Goal: Information Seeking & Learning: Learn about a topic

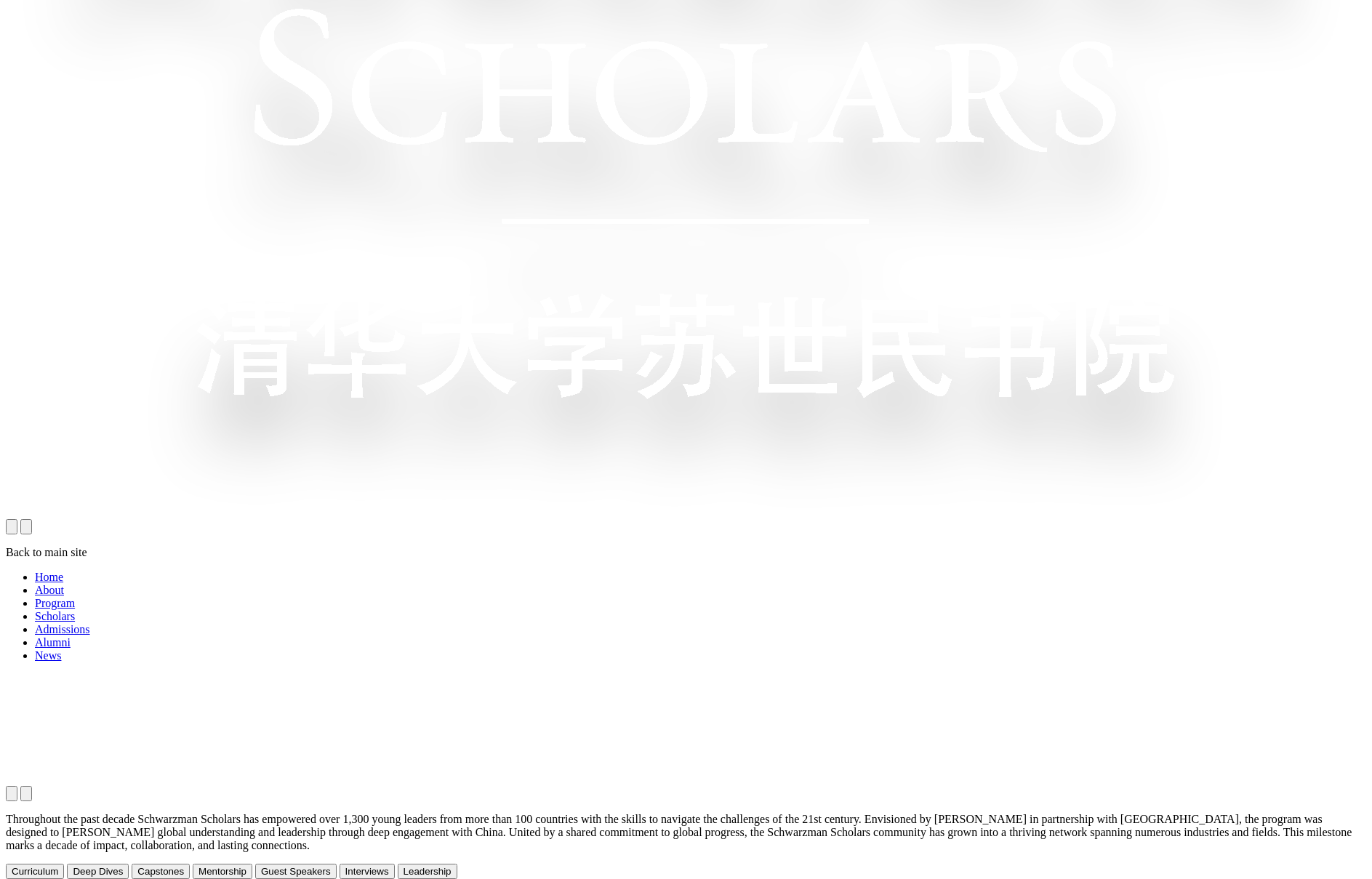
scroll to position [1076, 0]
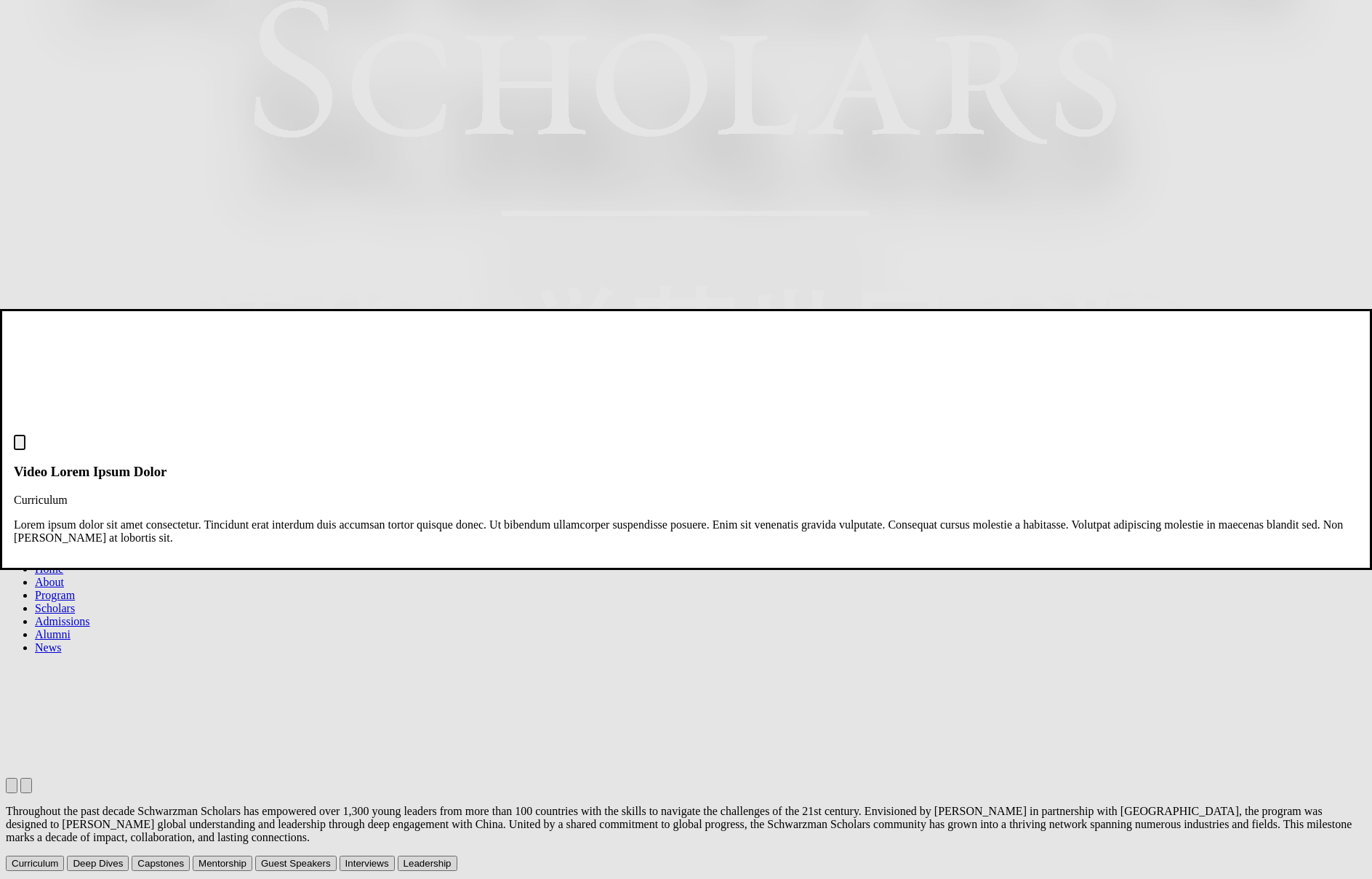
click at [19, 445] on img "Close modal dialog" at bounding box center [19, 445] width 0 height 0
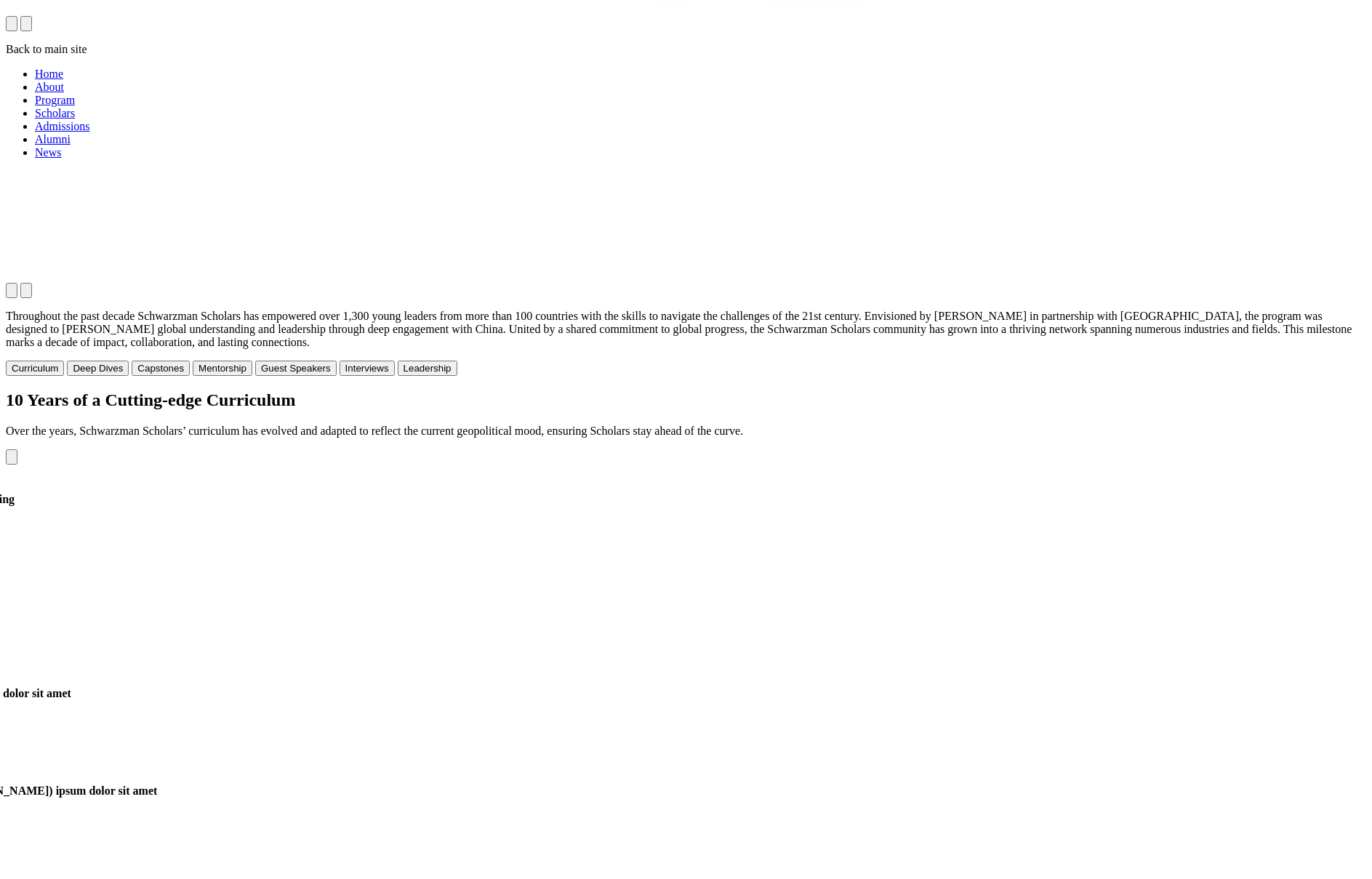
scroll to position [1623, 0]
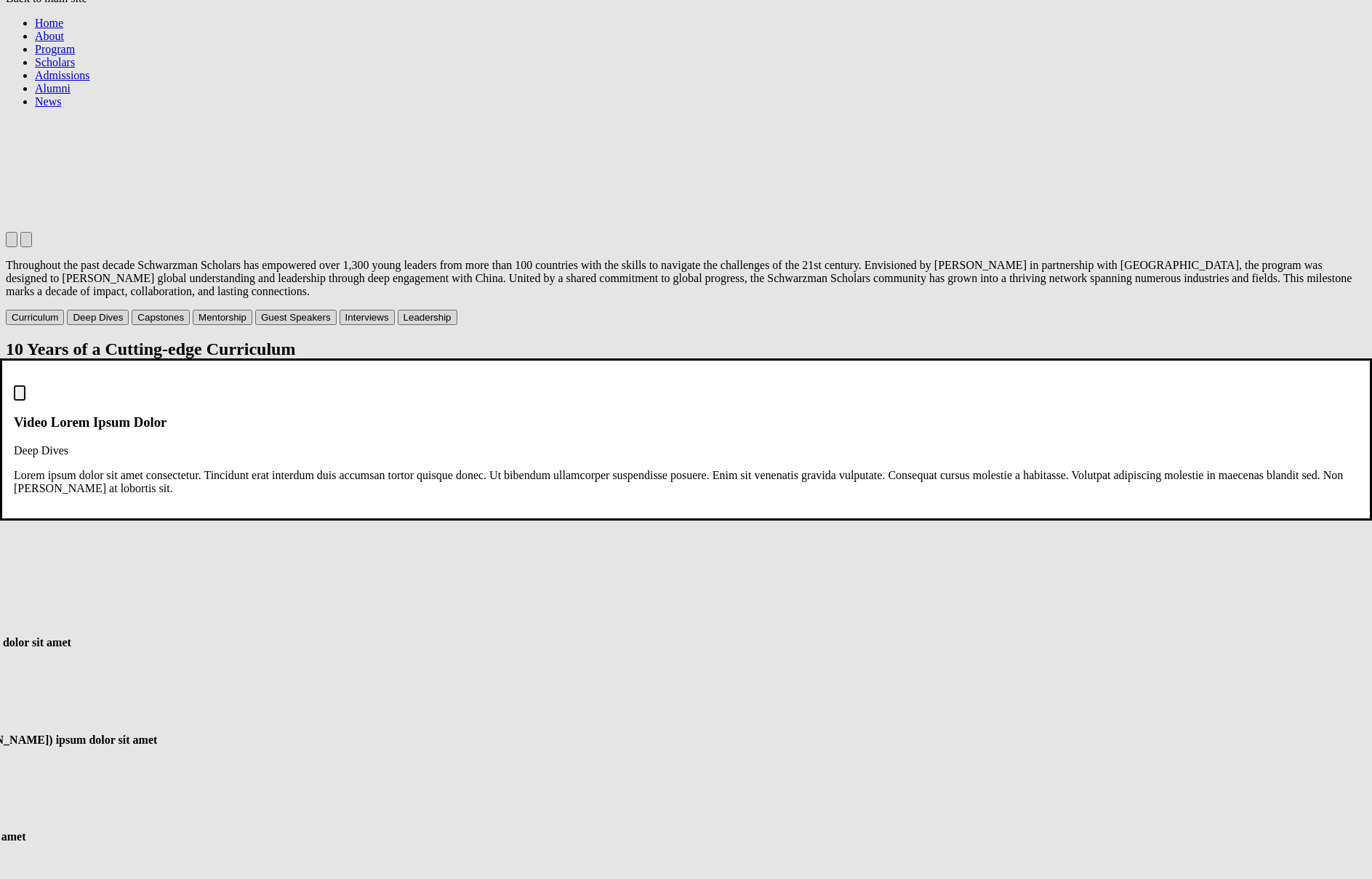
click at [965, 520] on dialog "Video Lorem Ipsum Dolor Deep Dives Lorem ipsum dolor sit amet consectetur. Tinc…" at bounding box center [686, 440] width 1372 height 161
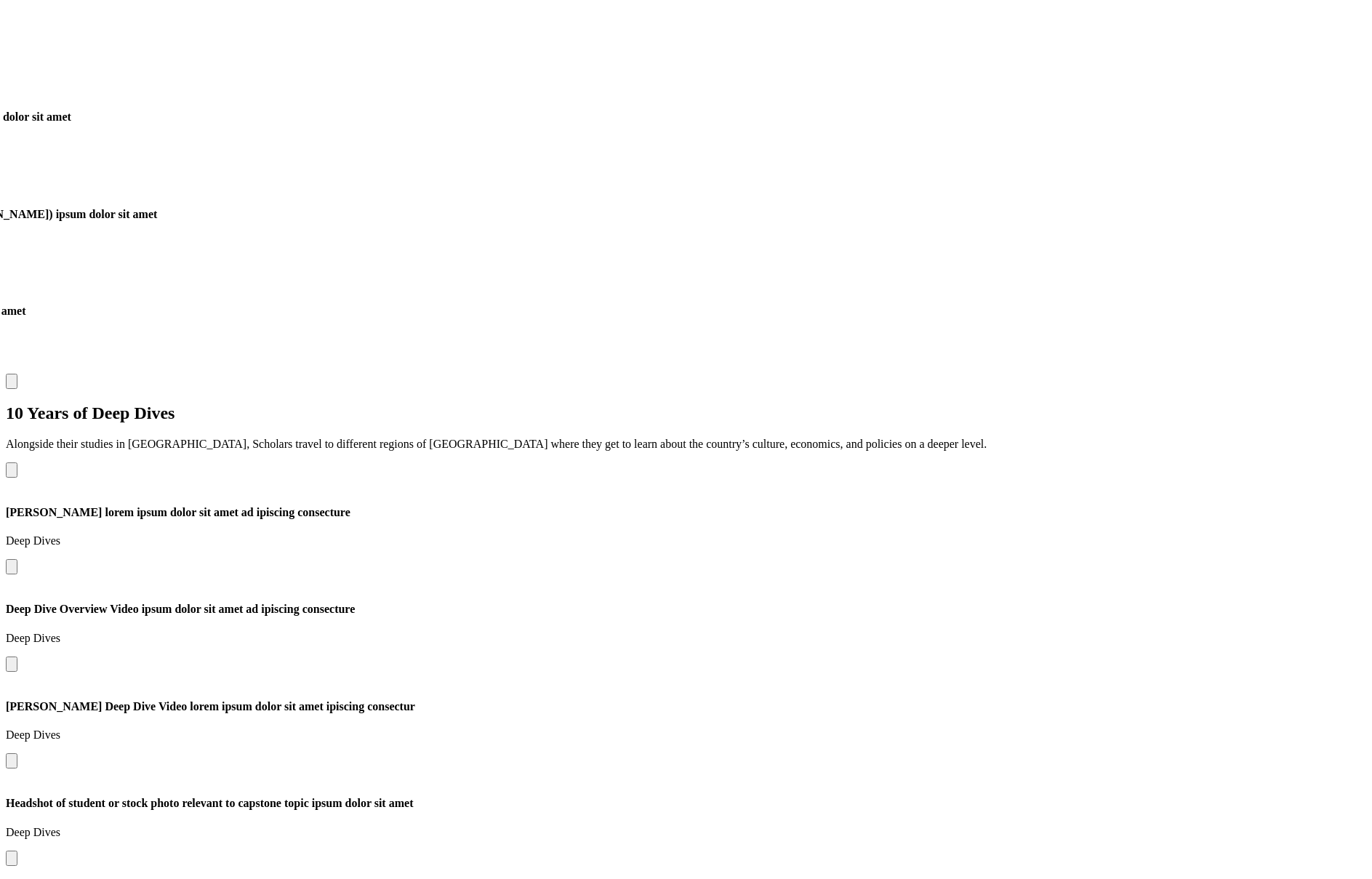
scroll to position [2151, 0]
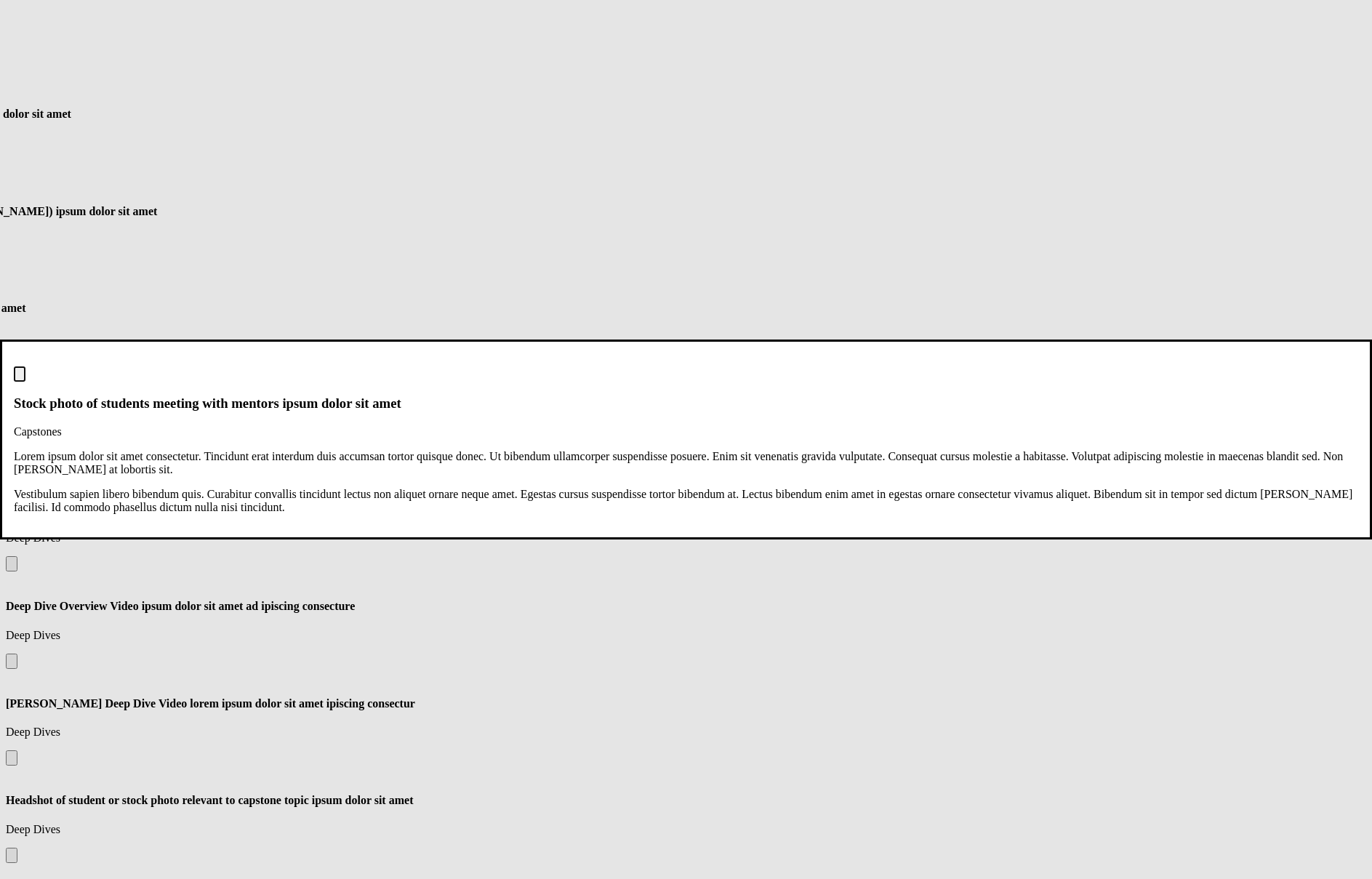
click at [832, 539] on dialog "Stock photo of students meeting with mentors ipsum dolor sit [PERSON_NAME] Lore…" at bounding box center [686, 439] width 1372 height 200
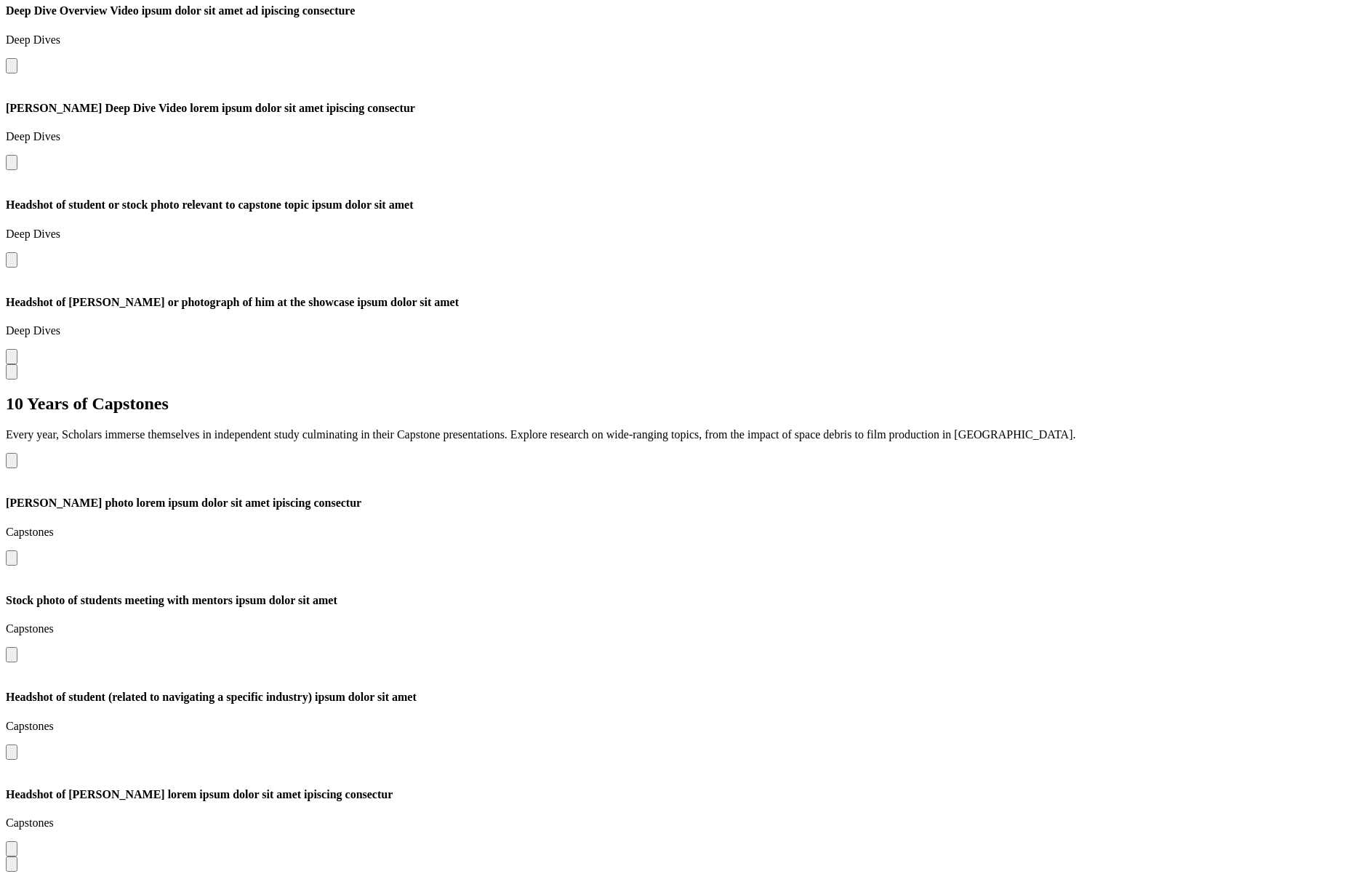
scroll to position [2748, 0]
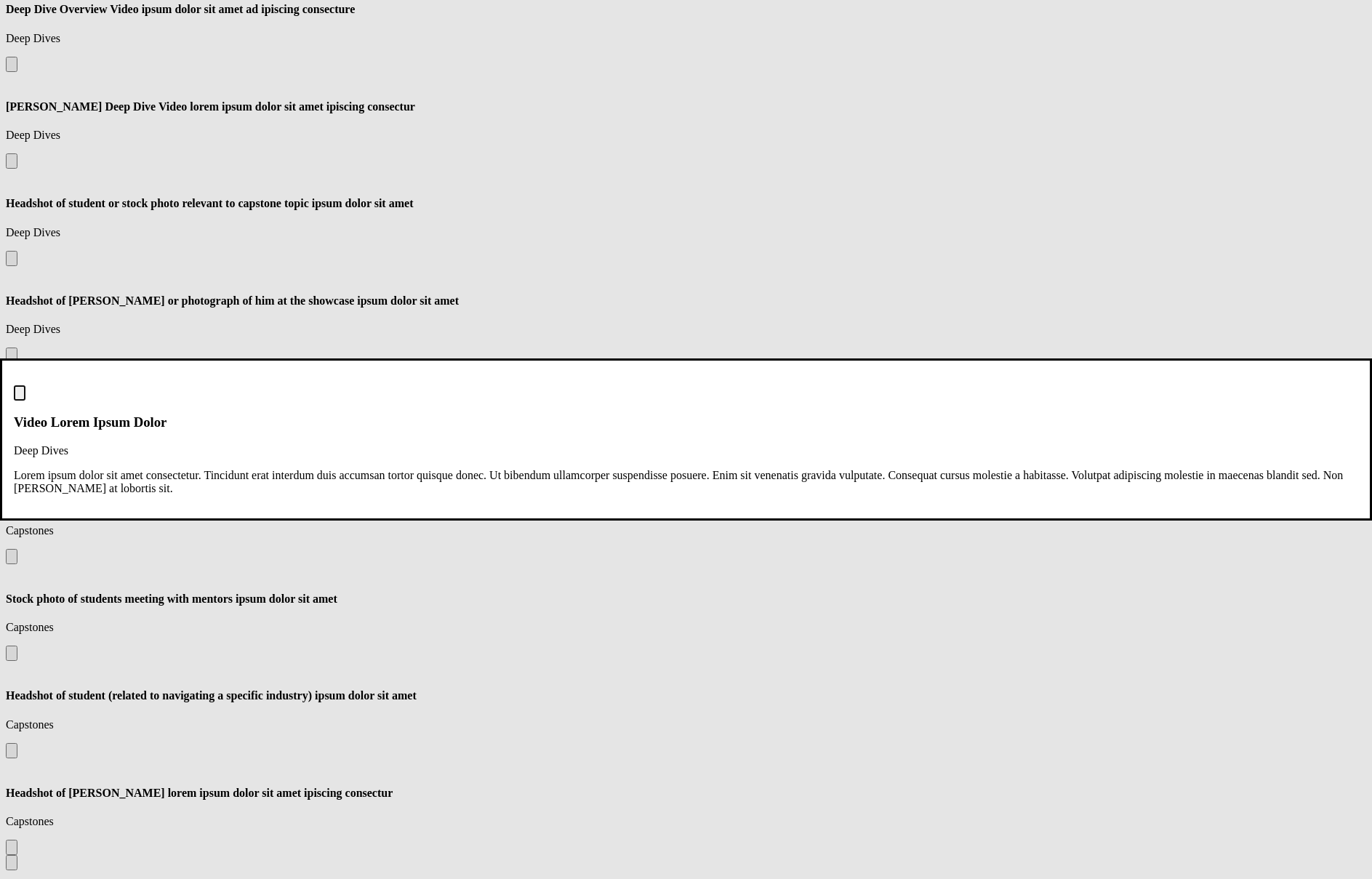
click at [838, 520] on dialog "Video Lorem Ipsum Dolor Deep Dives Lorem ipsum dolor sit amet consectetur. Tinc…" at bounding box center [686, 440] width 1372 height 161
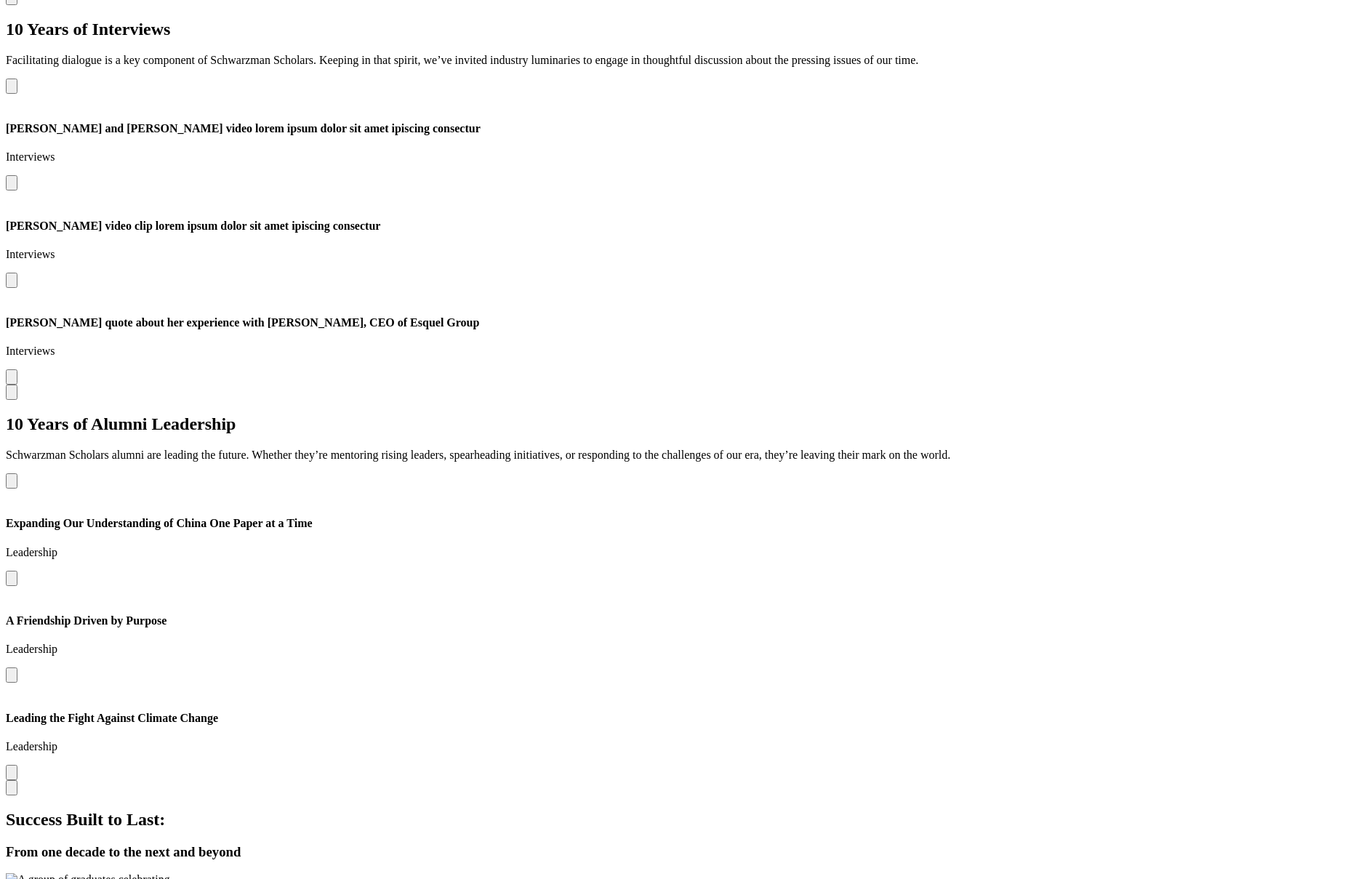
scroll to position [4479, 0]
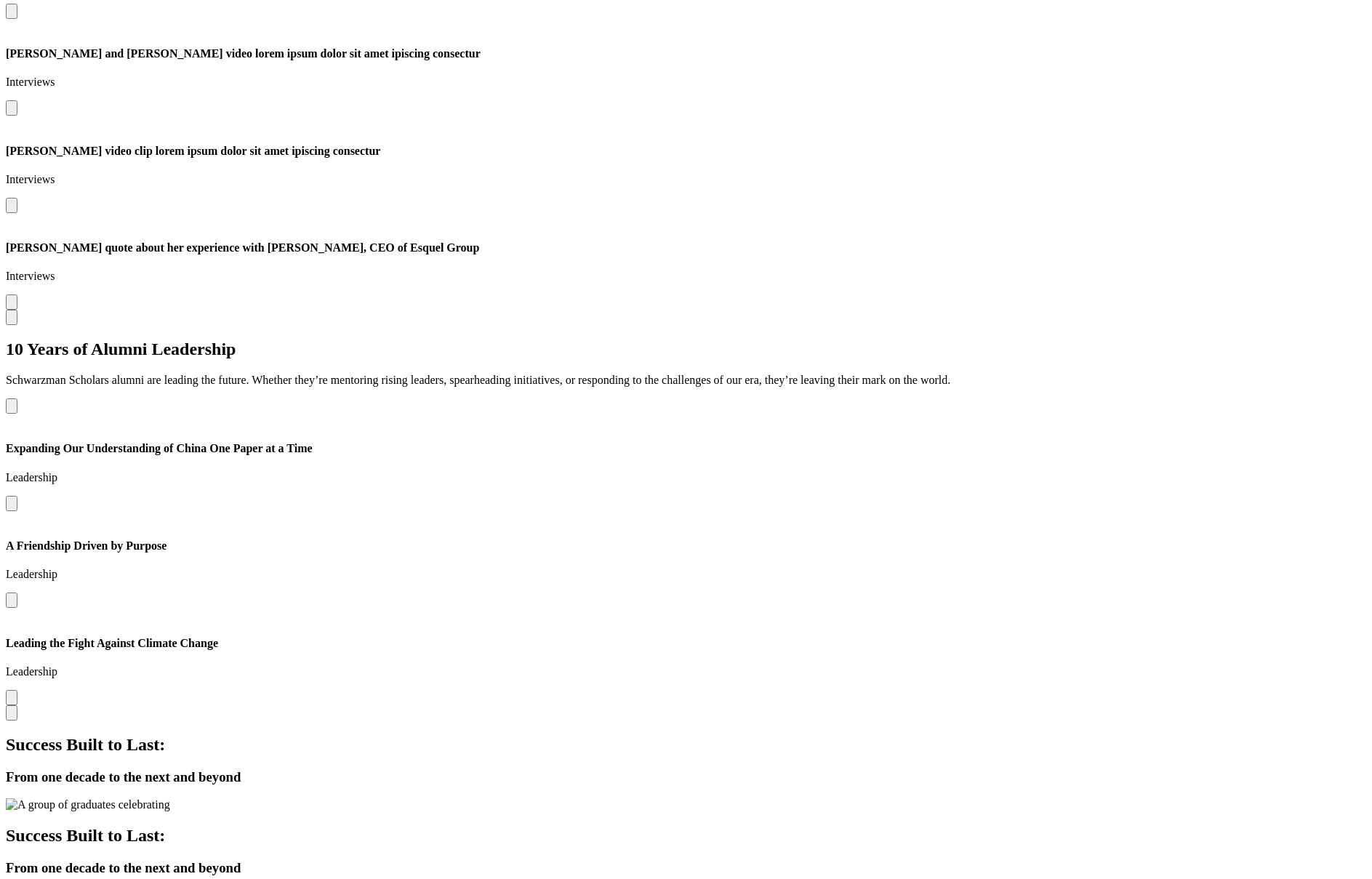
click at [21, 539] on icon "Next slide" at bounding box center [17, 720] width 9 height 8
click at [17, 539] on button "Next slide" at bounding box center [12, 713] width 12 height 15
drag, startPoint x: 1225, startPoint y: 533, endPoint x: 1200, endPoint y: 487, distance: 52.4
click at [1225, 534] on div "10 Years of Alumni Leadership Schwarzman Scholars alumni are leading the future…" at bounding box center [686, 530] width 1360 height 381
drag, startPoint x: 1205, startPoint y: 405, endPoint x: 1202, endPoint y: 419, distance: 14.3
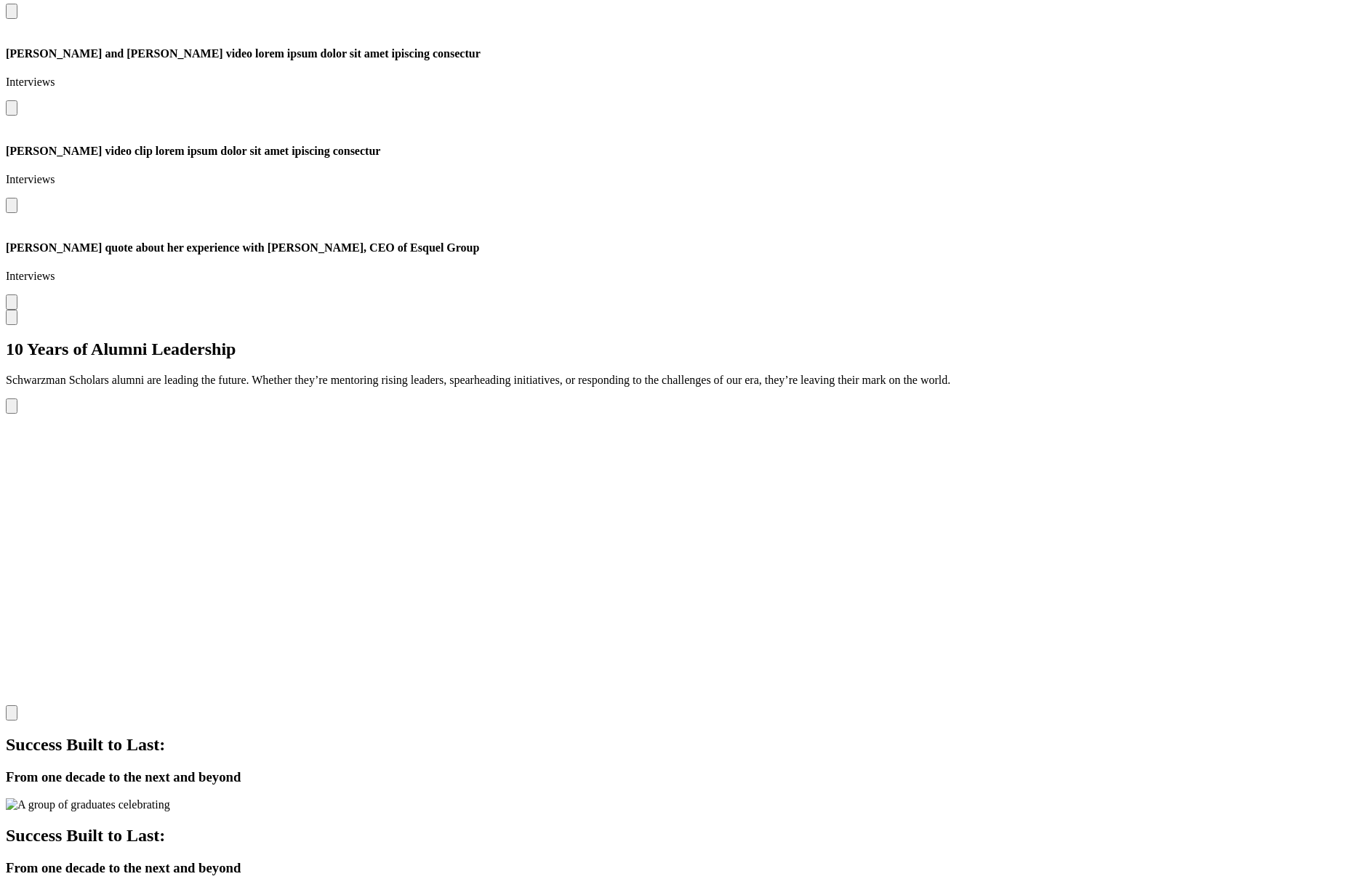
click at [1205, 406] on div "Expanding Our Understanding of China One Paper at a Time Leadership Expanding O…" at bounding box center [686, 559] width 1360 height 322
click at [1202, 422] on div "Expanding Our Understanding of China One Paper at a Time Leadership Expanding O…" at bounding box center [686, 559] width 1360 height 322
click at [1137, 425] on div "Expanding Our Understanding of China One Paper at a Time Leadership Expanding O…" at bounding box center [686, 559] width 1360 height 322
click at [17, 414] on button "Previous slide" at bounding box center [12, 406] width 12 height 15
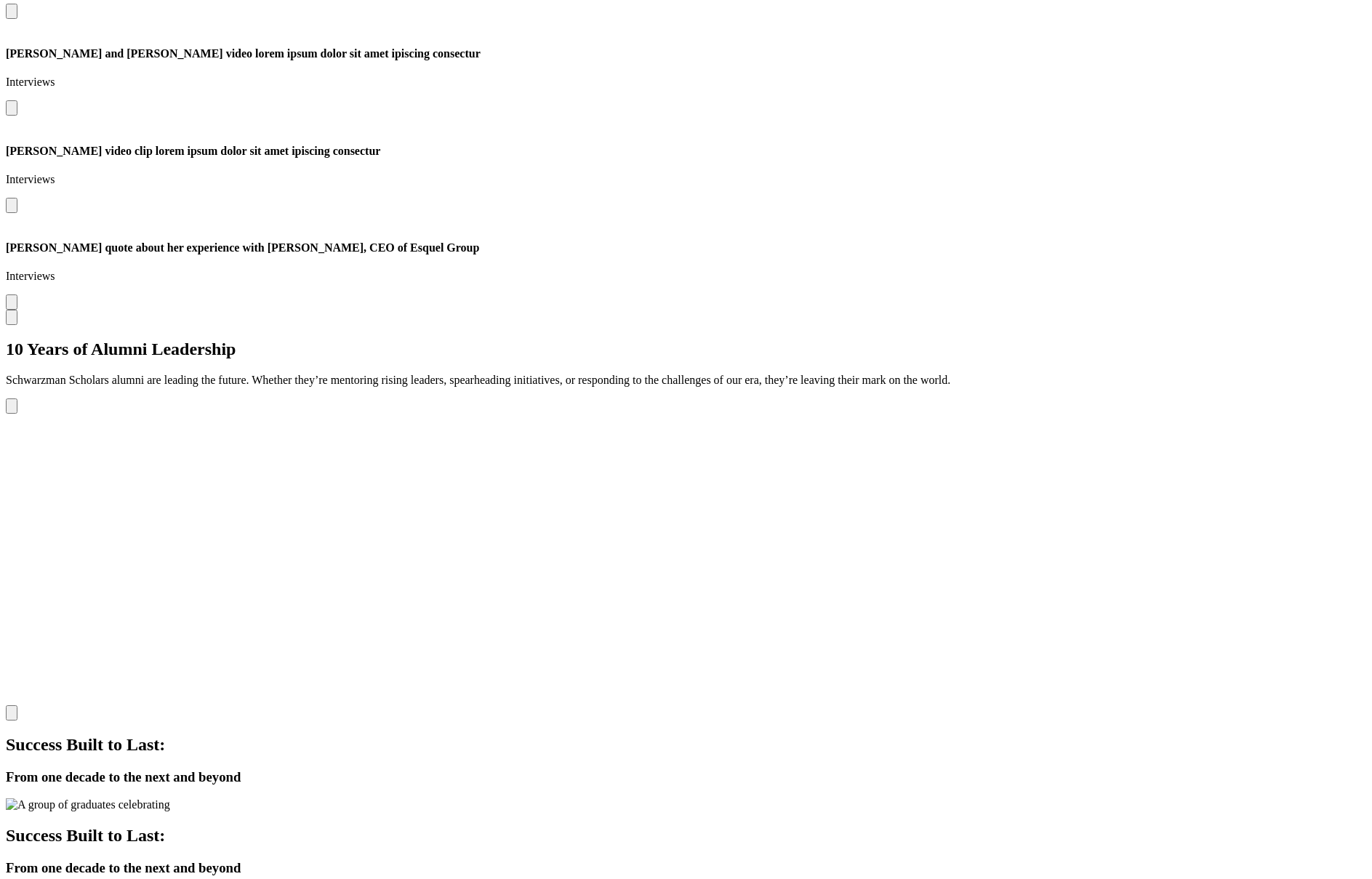
click at [17, 414] on button "Previous slide" at bounding box center [12, 406] width 12 height 15
click at [1165, 420] on div "Expanding Our Understanding of China One Paper at a Time Leadership Expanding O…" at bounding box center [686, 559] width 1360 height 322
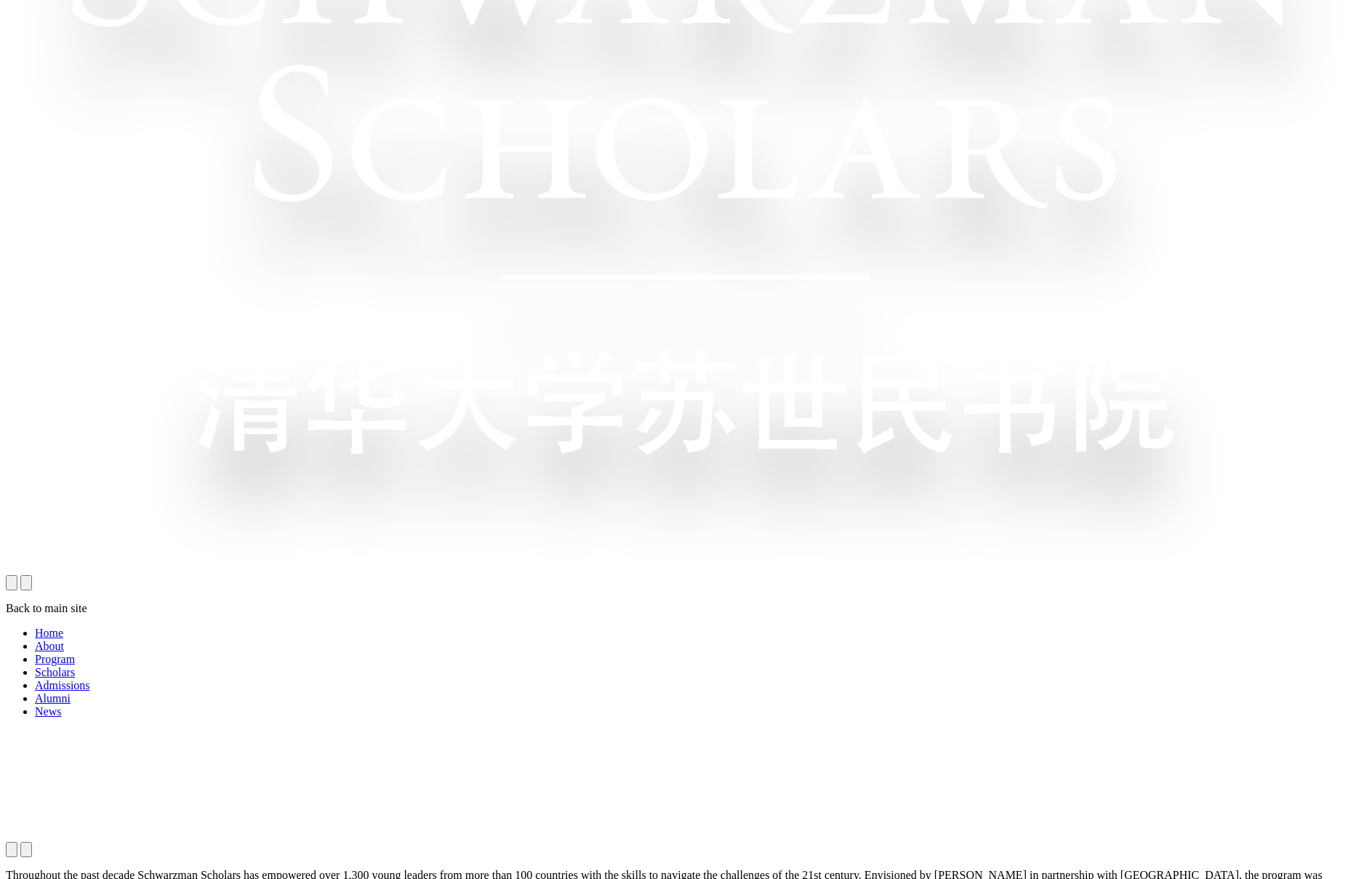
scroll to position [1306, 0]
